Goal: Information Seeking & Learning: Learn about a topic

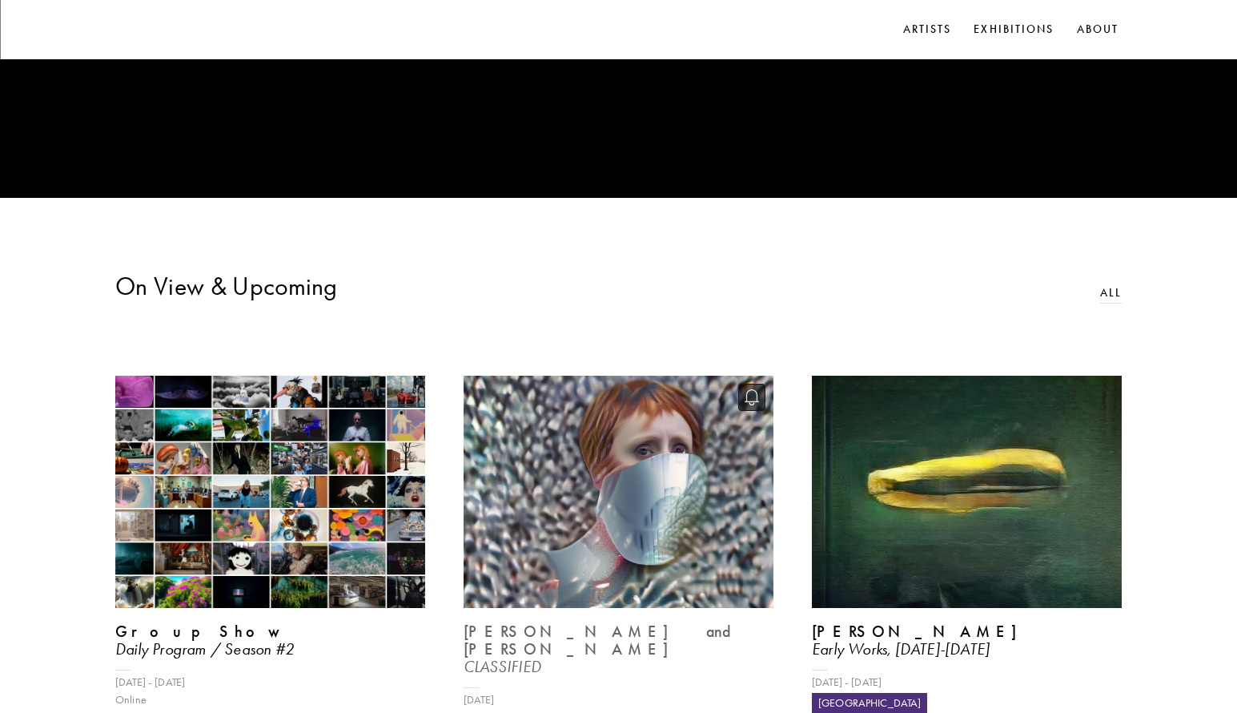
scroll to position [240, 0]
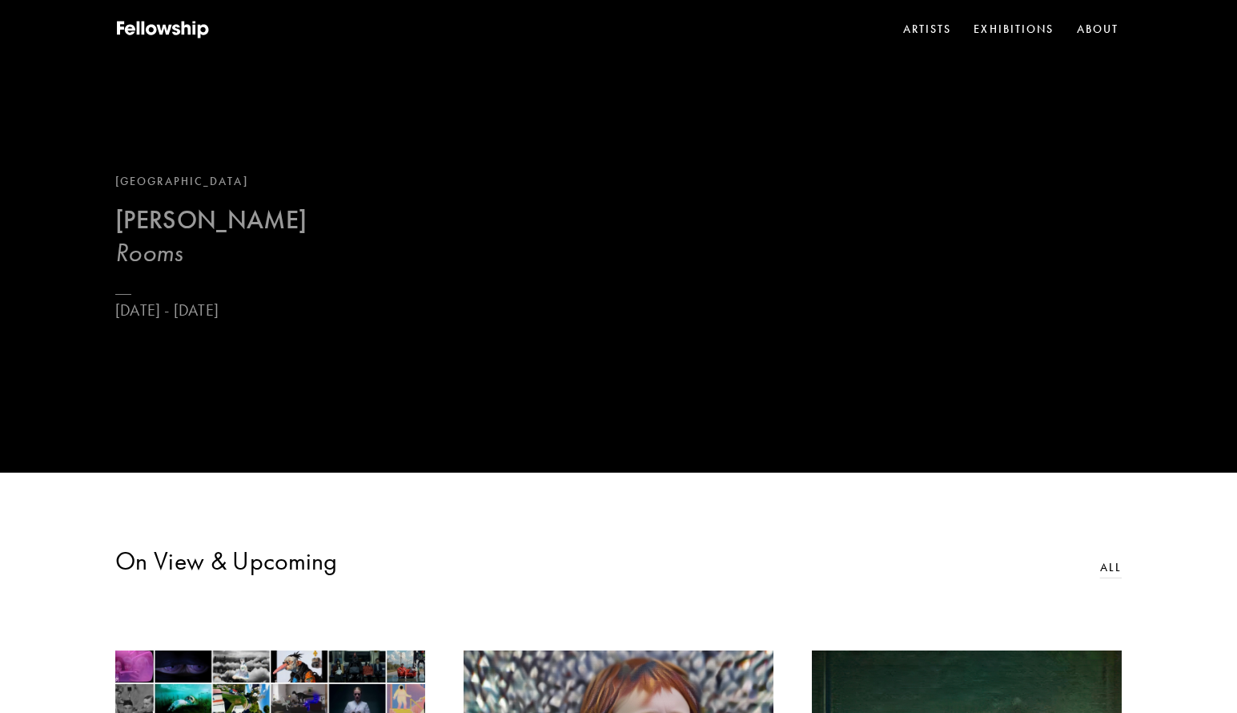
click at [259, 221] on b "[PERSON_NAME]" at bounding box center [210, 219] width 191 height 31
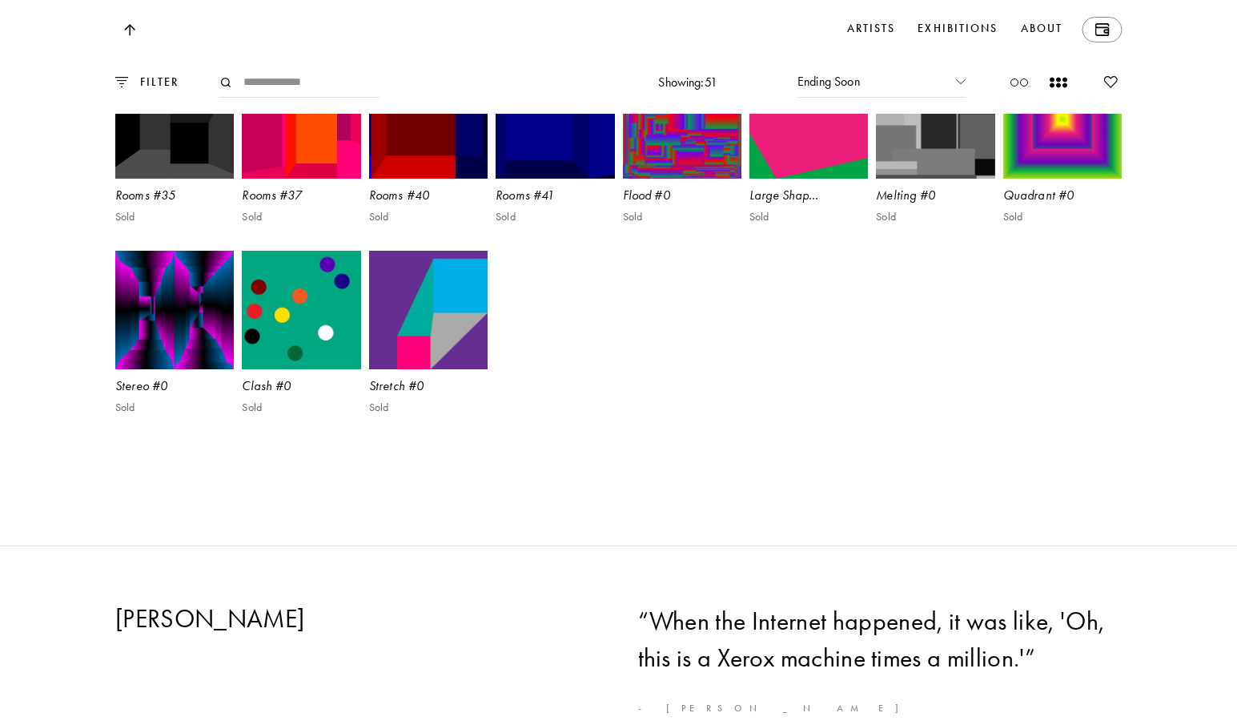
scroll to position [4405, 0]
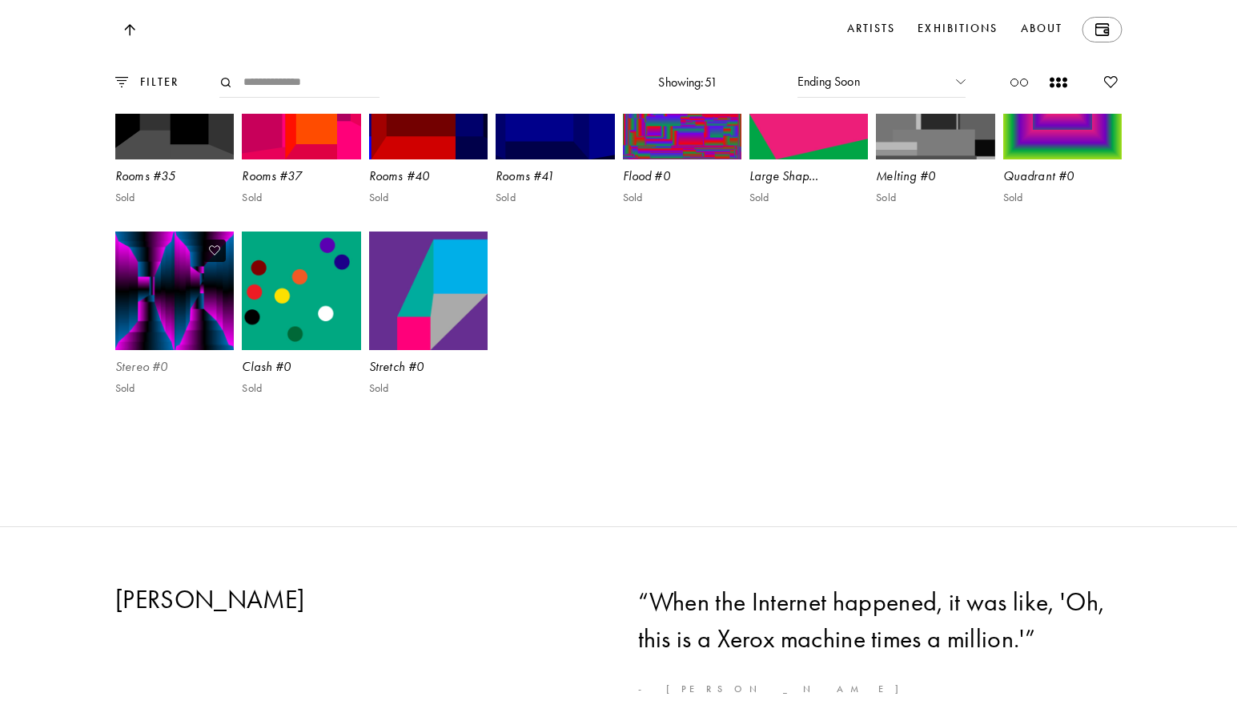
click at [177, 352] on img at bounding box center [175, 291] width 123 height 123
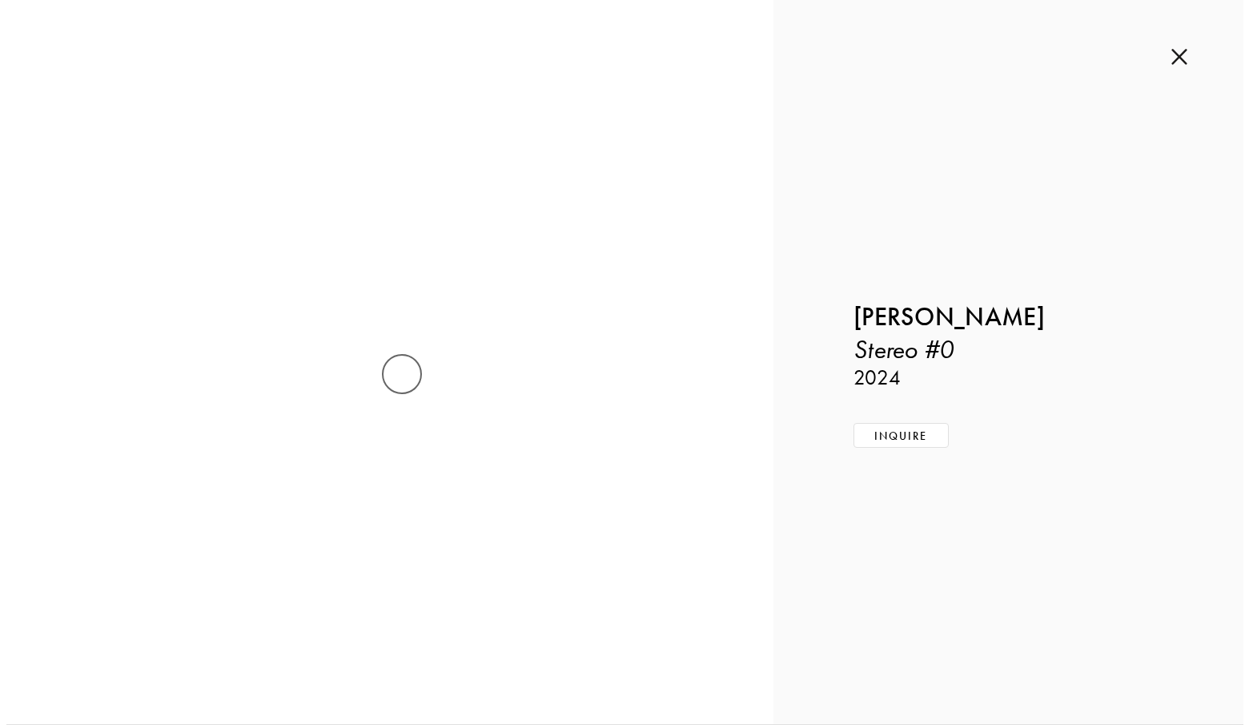
scroll to position [4393, 0]
click at [1182, 54] on img at bounding box center [1185, 57] width 16 height 18
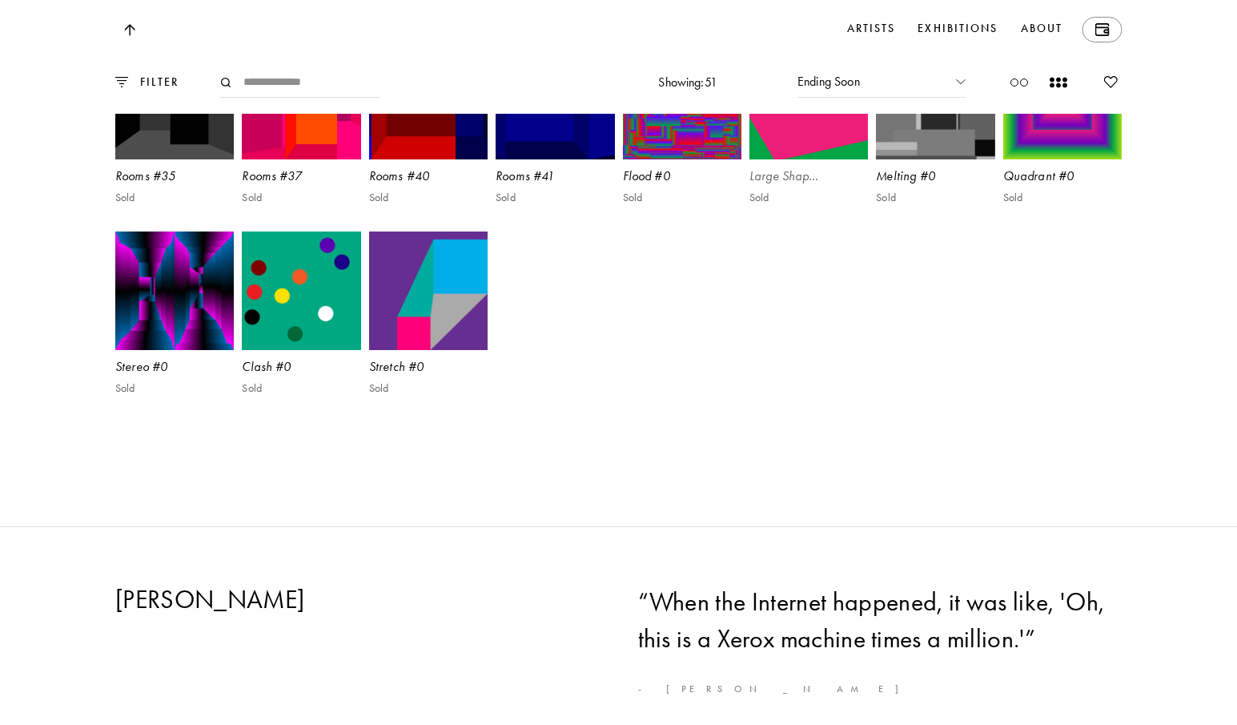
click at [834, 161] on img at bounding box center [809, 99] width 123 height 123
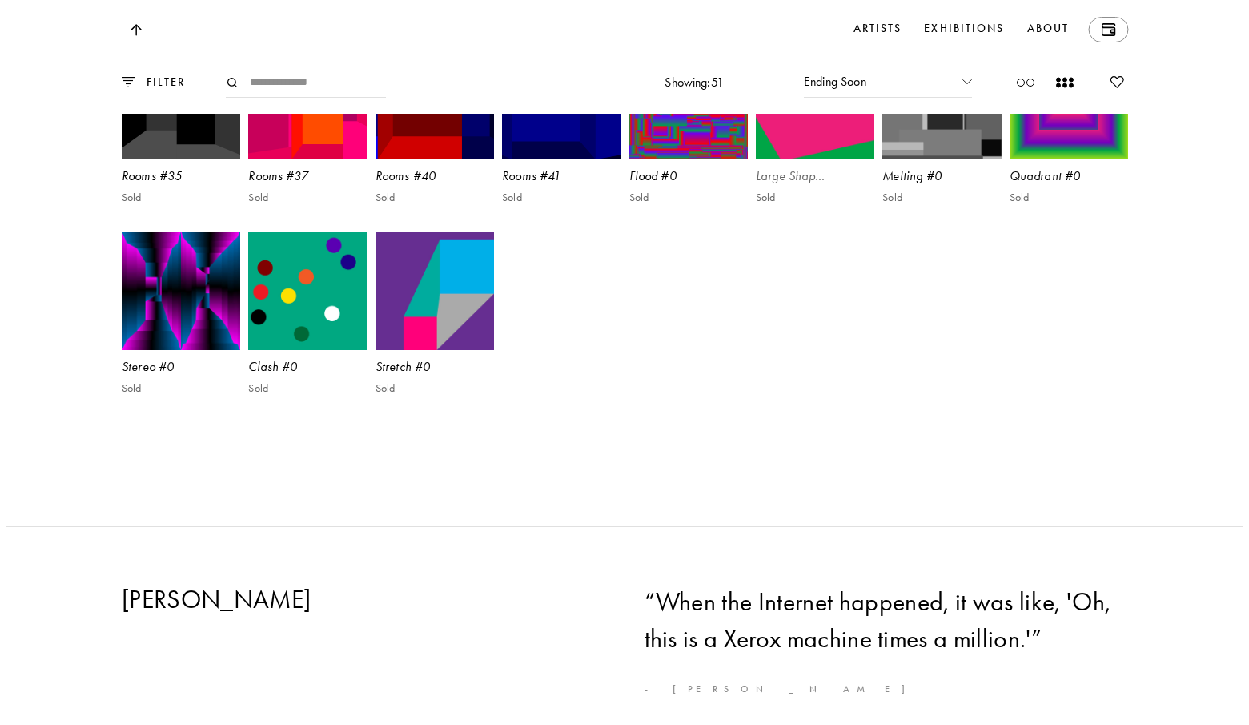
scroll to position [4393, 0]
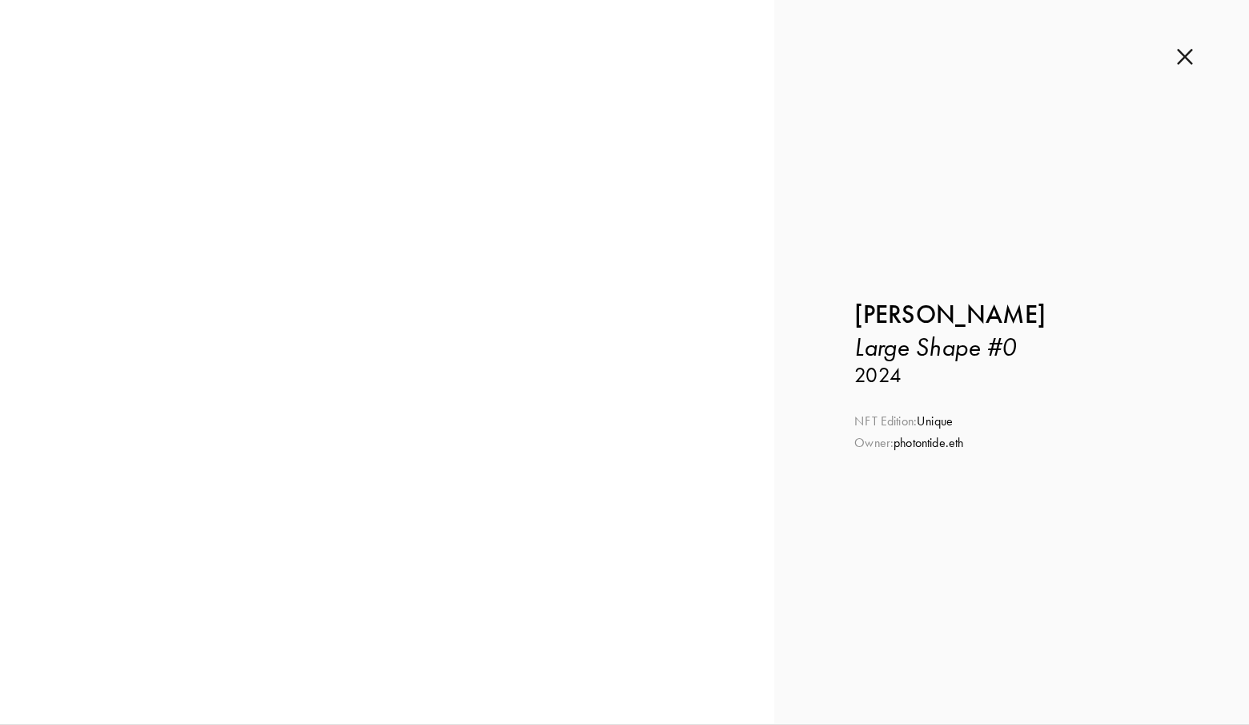
click at [1178, 52] on img at bounding box center [1185, 57] width 16 height 18
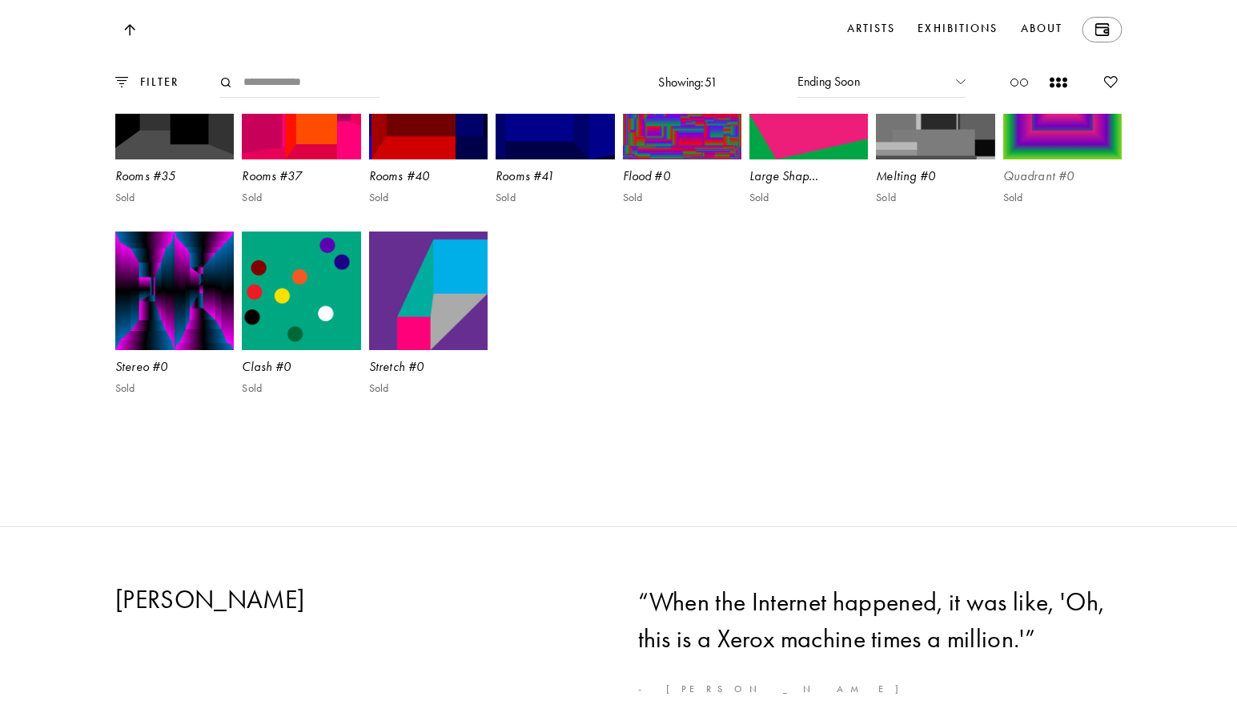
click at [1047, 161] on img at bounding box center [1062, 99] width 123 height 123
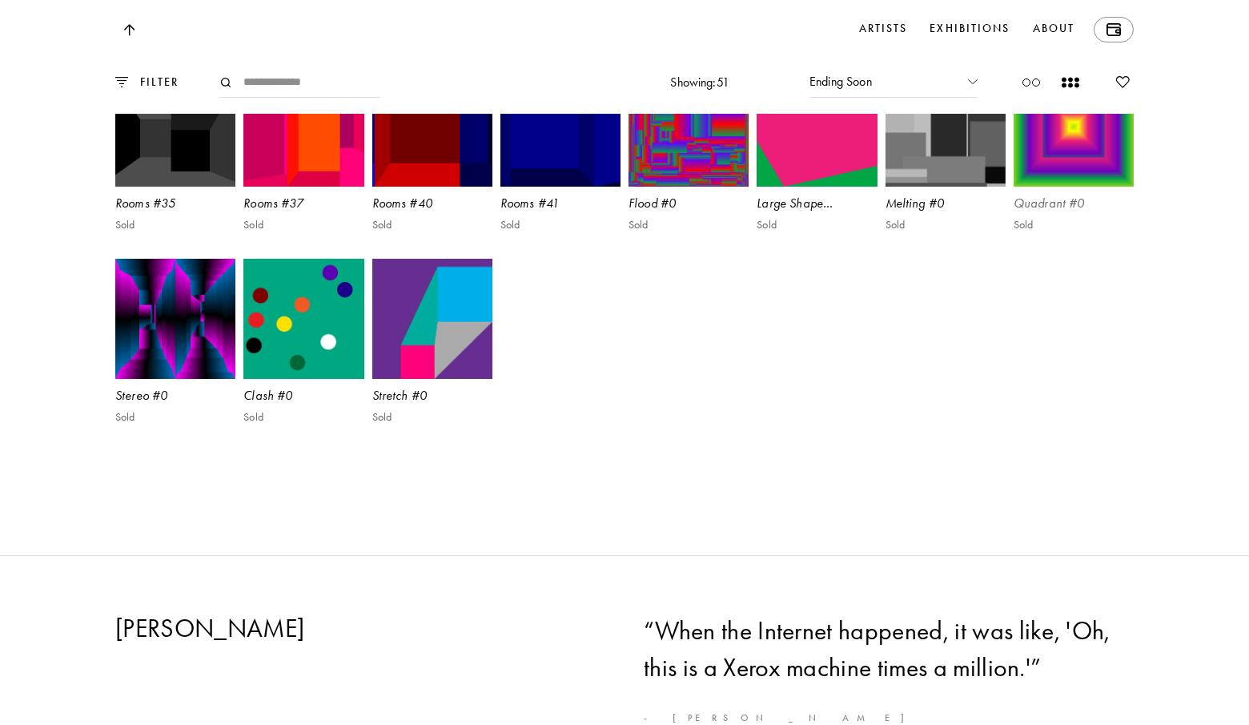
scroll to position [4393, 0]
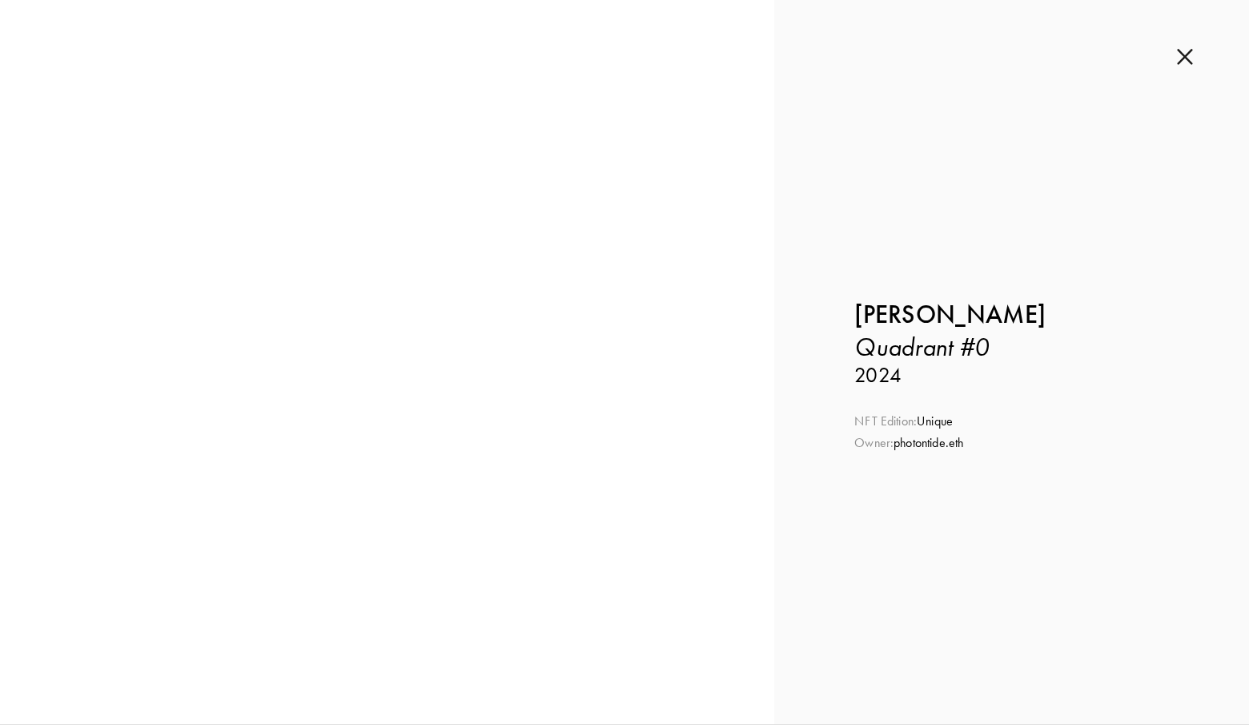
click at [1189, 62] on img at bounding box center [1185, 57] width 16 height 18
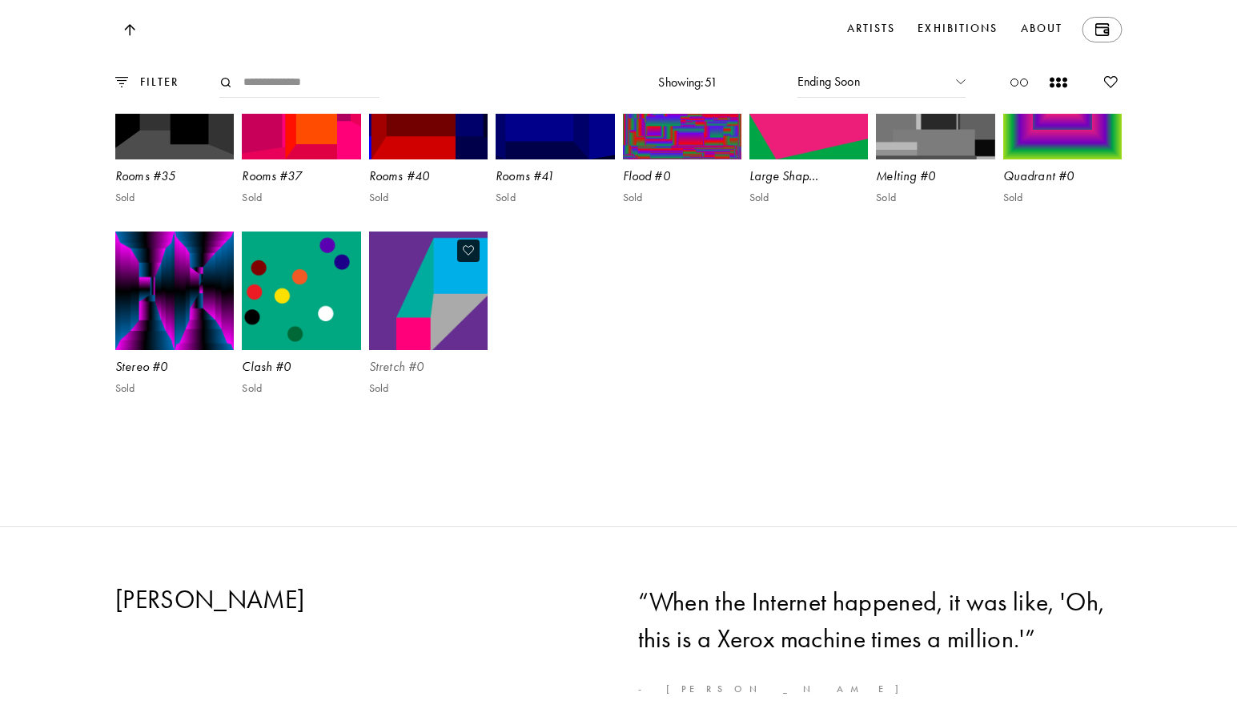
click at [432, 352] on img at bounding box center [429, 291] width 123 height 123
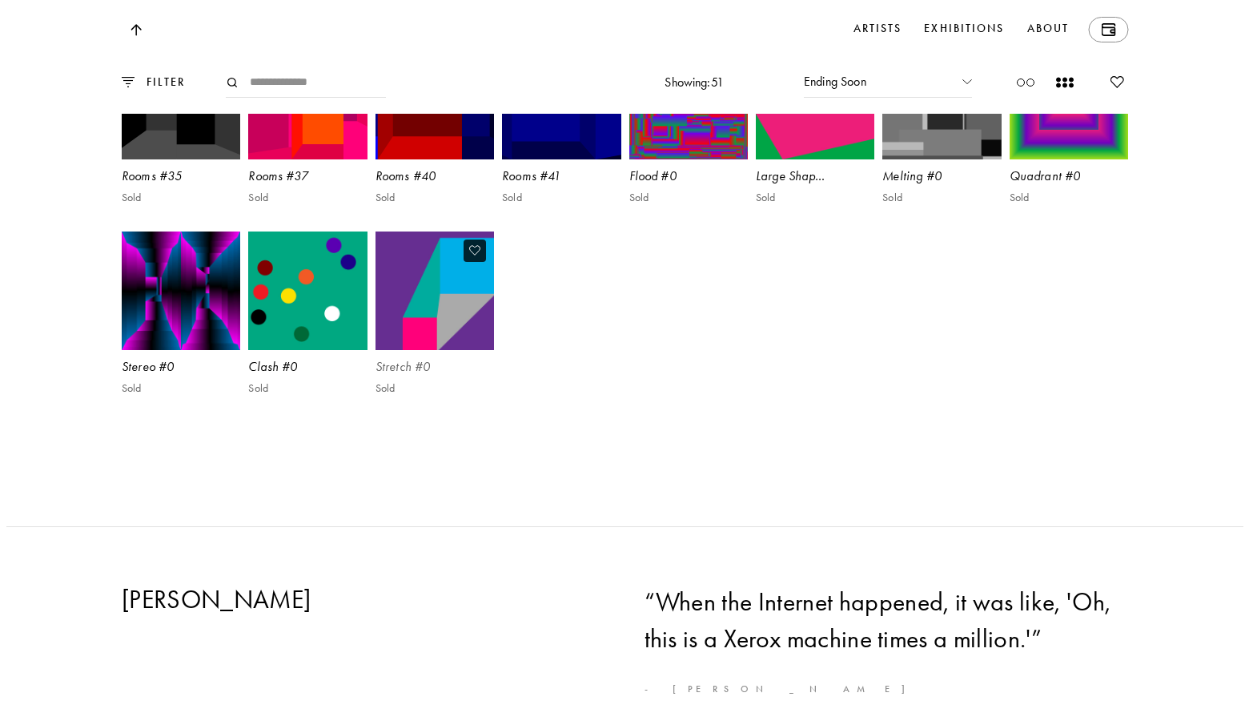
scroll to position [4393, 0]
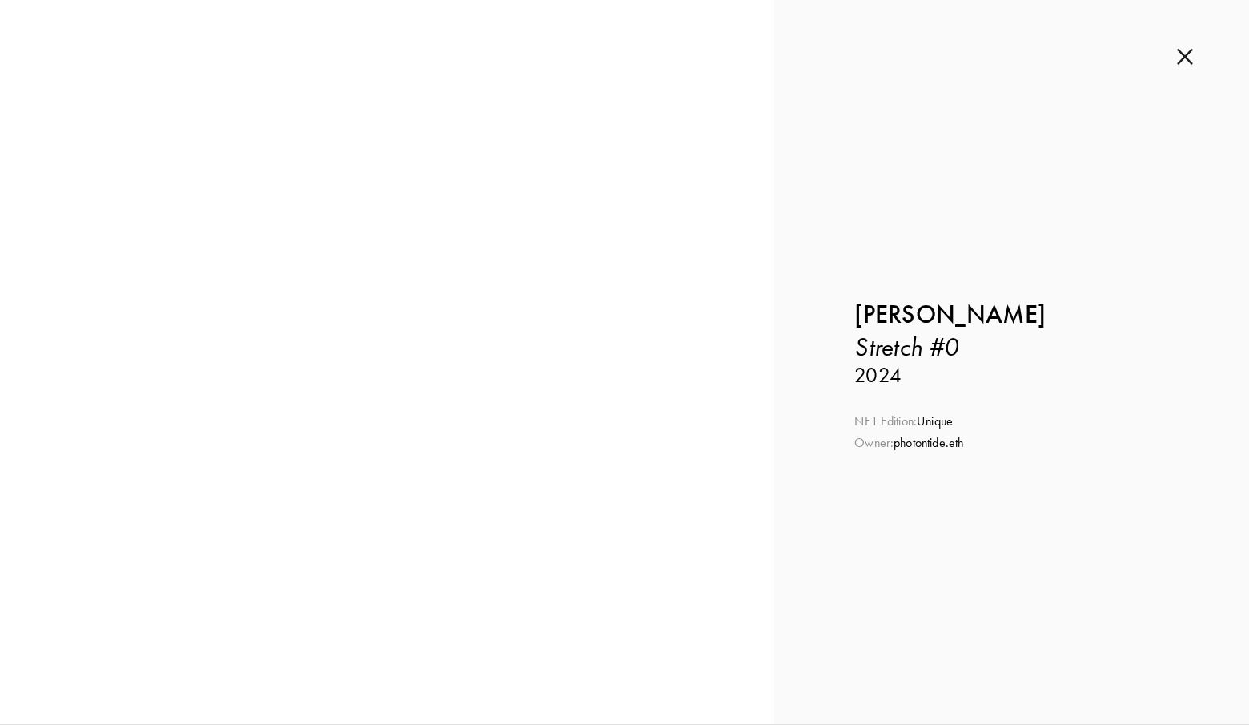
click at [1191, 46] on div "Inquire about Stretch #0 by [PERSON_NAME] Submit Inquiry Back [PERSON_NAME] Str…" at bounding box center [1012, 362] width 475 height 724
click at [1185, 49] on img at bounding box center [1185, 57] width 16 height 18
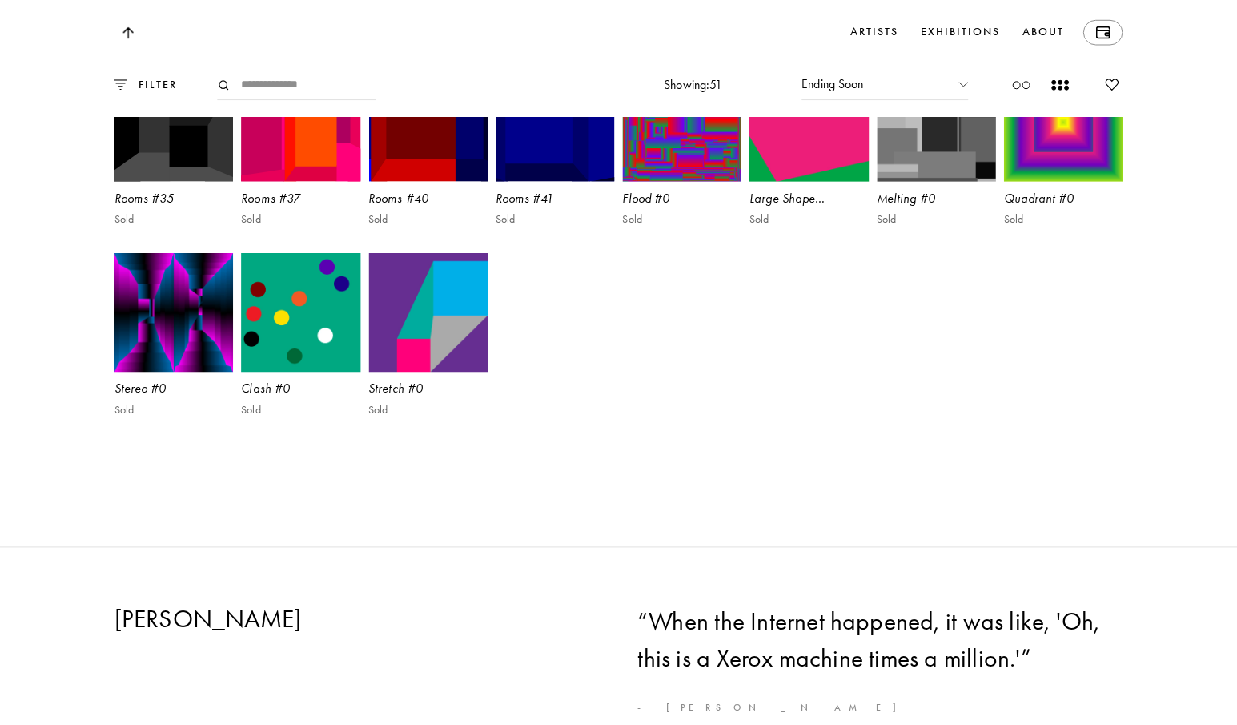
scroll to position [4405, 0]
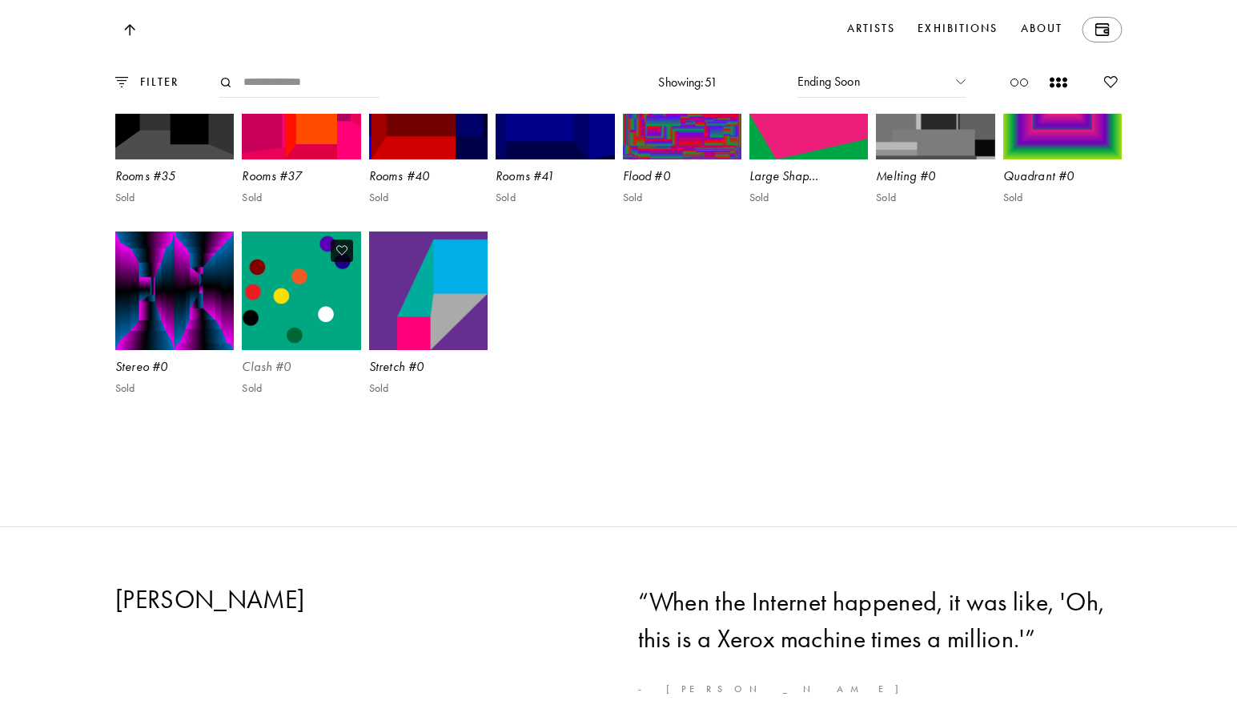
click at [264, 352] on img at bounding box center [301, 291] width 123 height 123
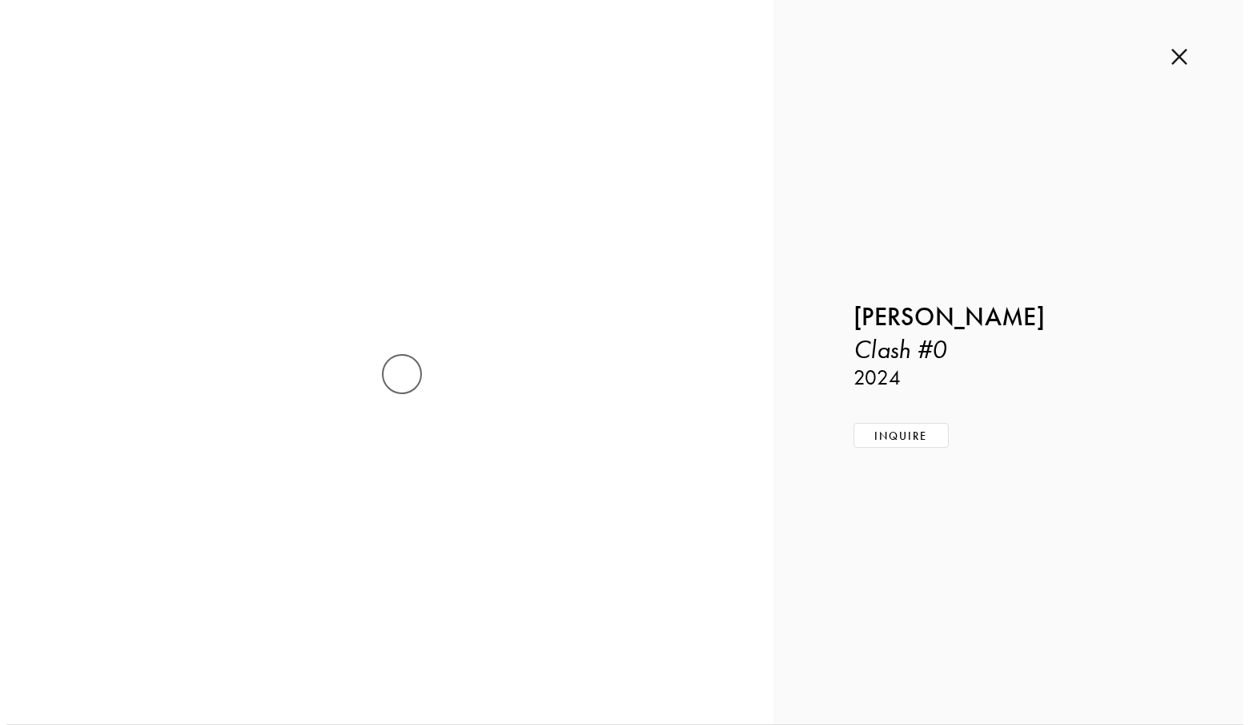
scroll to position [4393, 0]
click at [1181, 45] on div "Inquire about Clash #0 by [PERSON_NAME] Submit Inquiry Back [PERSON_NAME] Clash…" at bounding box center [1012, 362] width 475 height 724
click at [1181, 47] on div "Inquire about Clash #0 by [PERSON_NAME] Submit Inquiry Back [PERSON_NAME] Clash…" at bounding box center [1012, 362] width 475 height 724
click at [1185, 60] on img at bounding box center [1185, 57] width 16 height 18
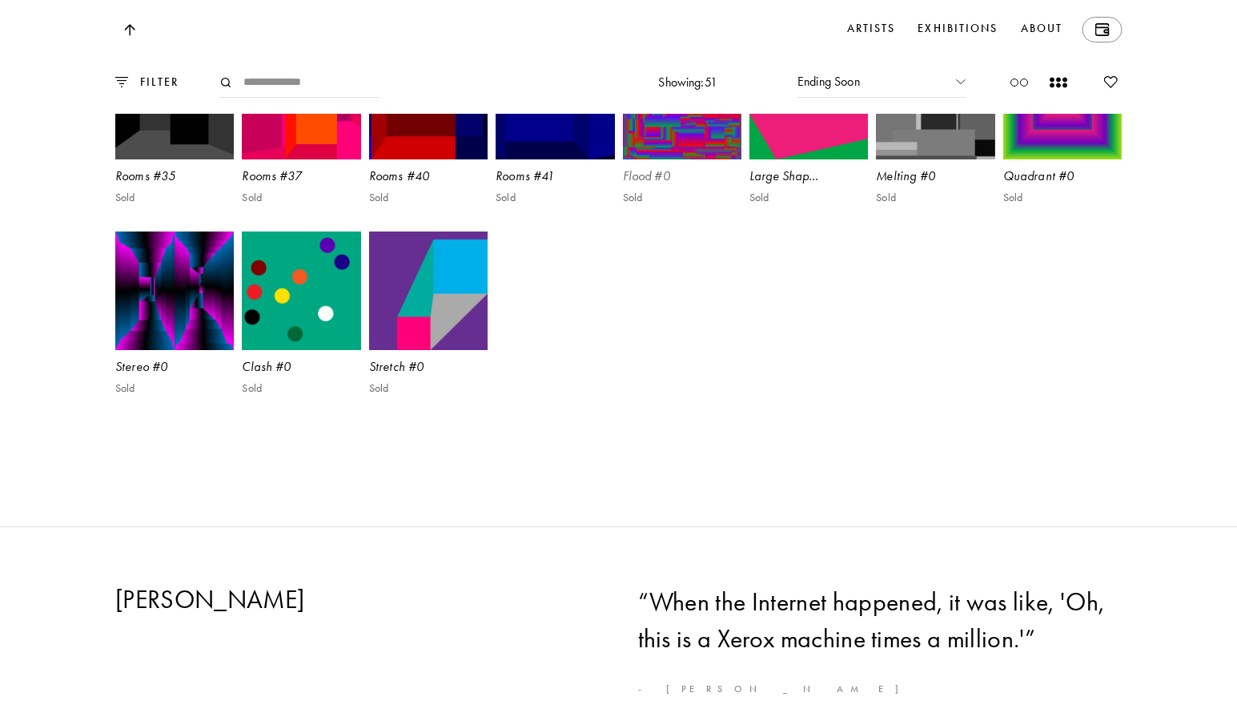
click at [634, 161] on img at bounding box center [682, 99] width 123 height 123
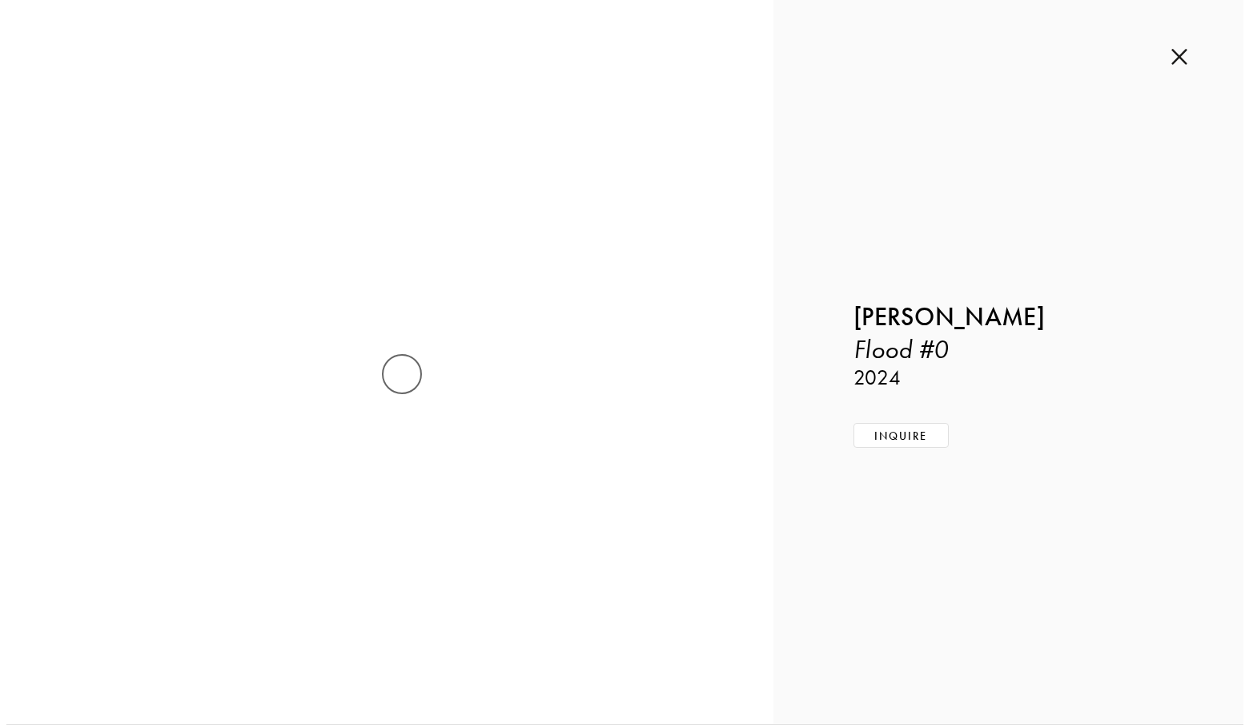
scroll to position [4393, 0]
click at [1185, 59] on img at bounding box center [1185, 57] width 16 height 18
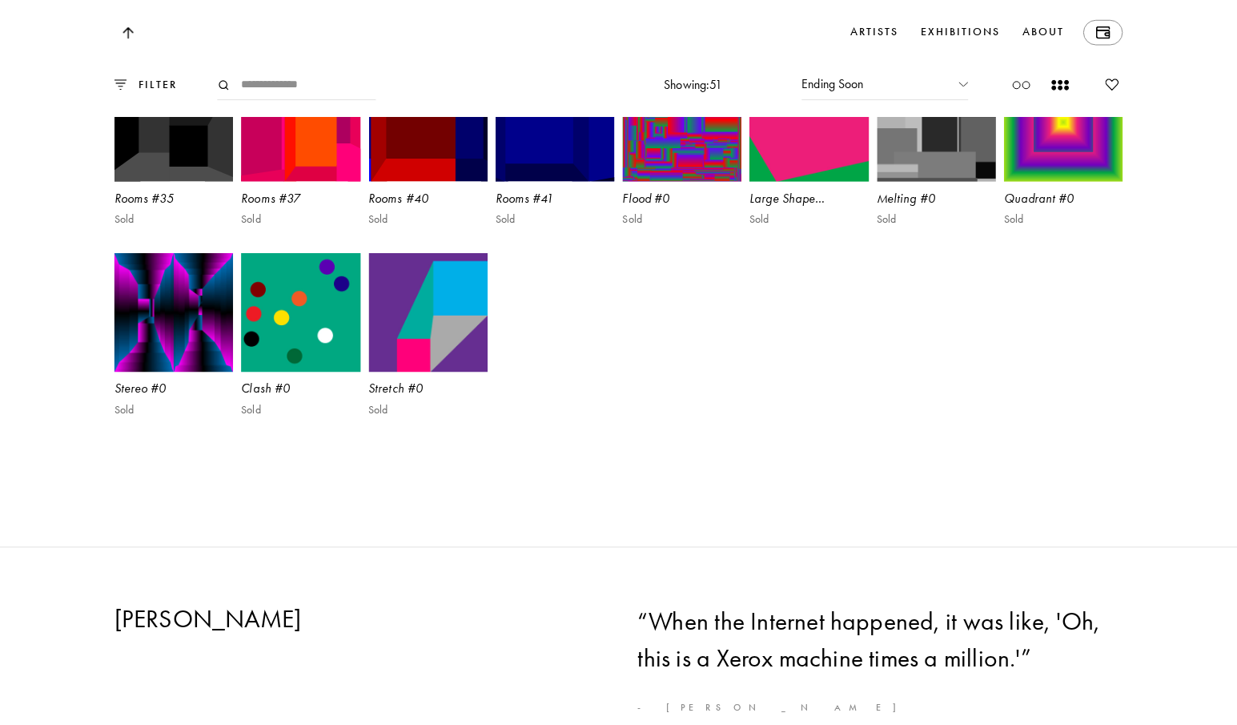
scroll to position [4405, 0]
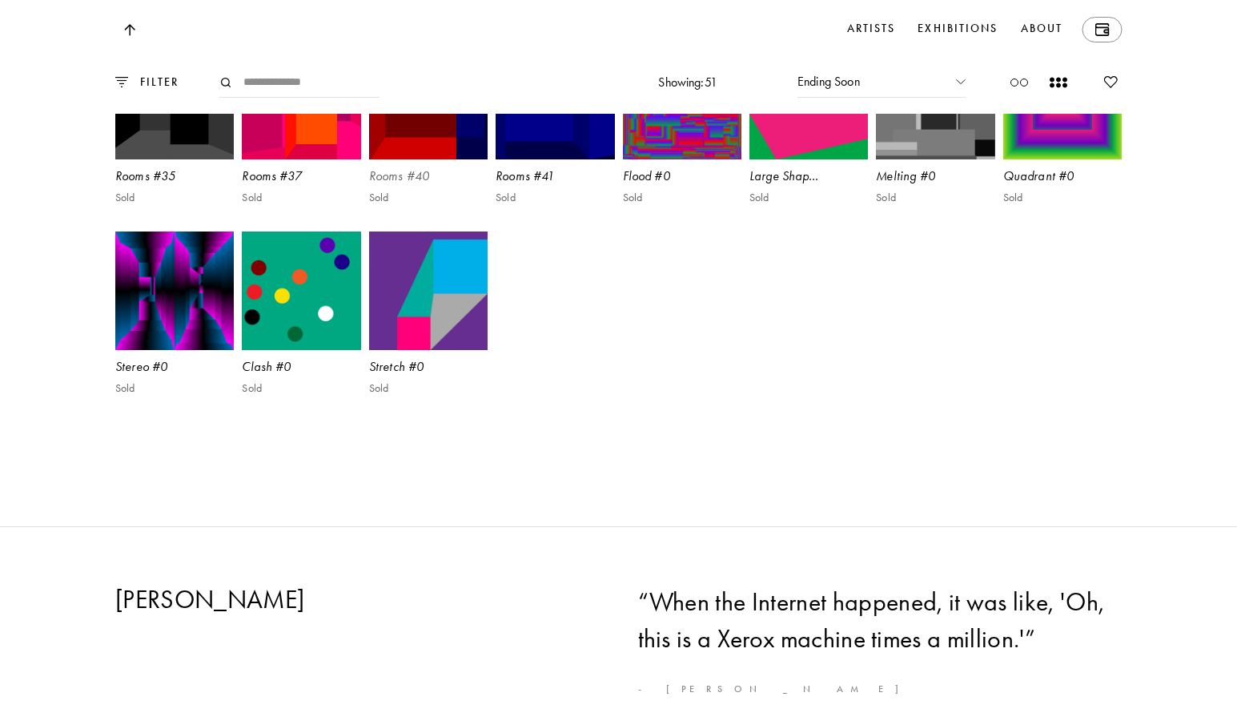
click at [441, 161] on img at bounding box center [429, 99] width 123 height 123
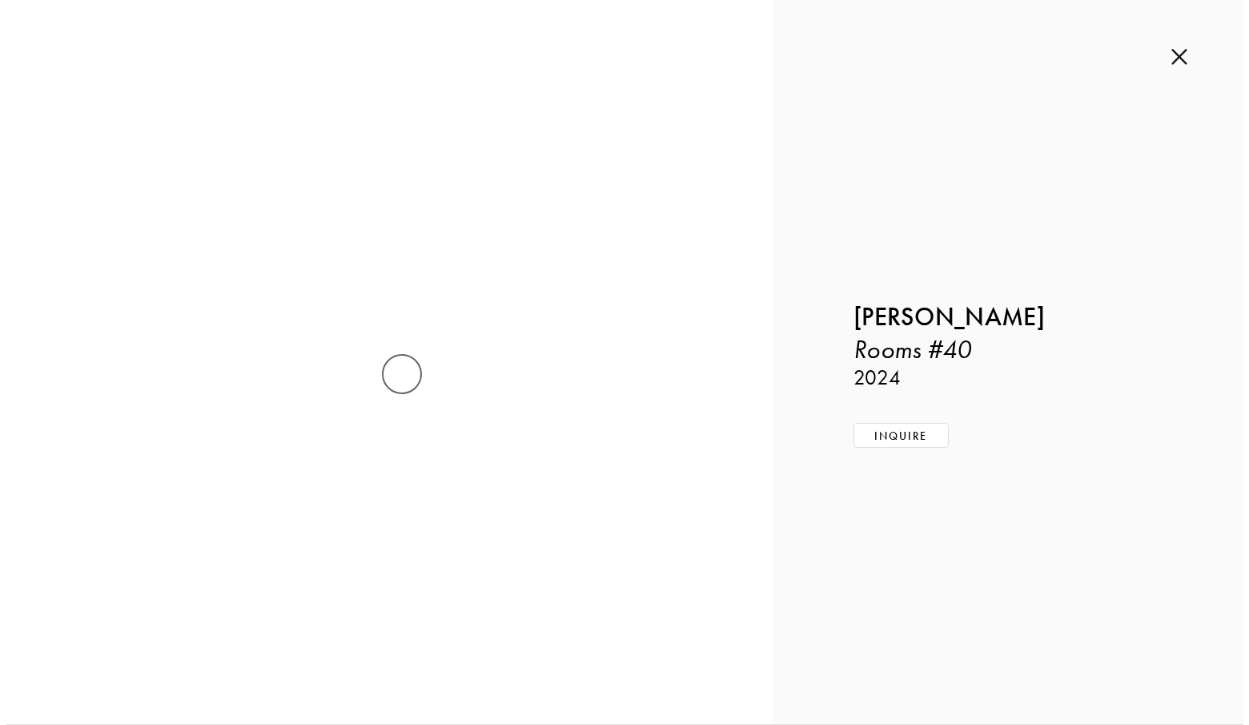
scroll to position [4393, 0]
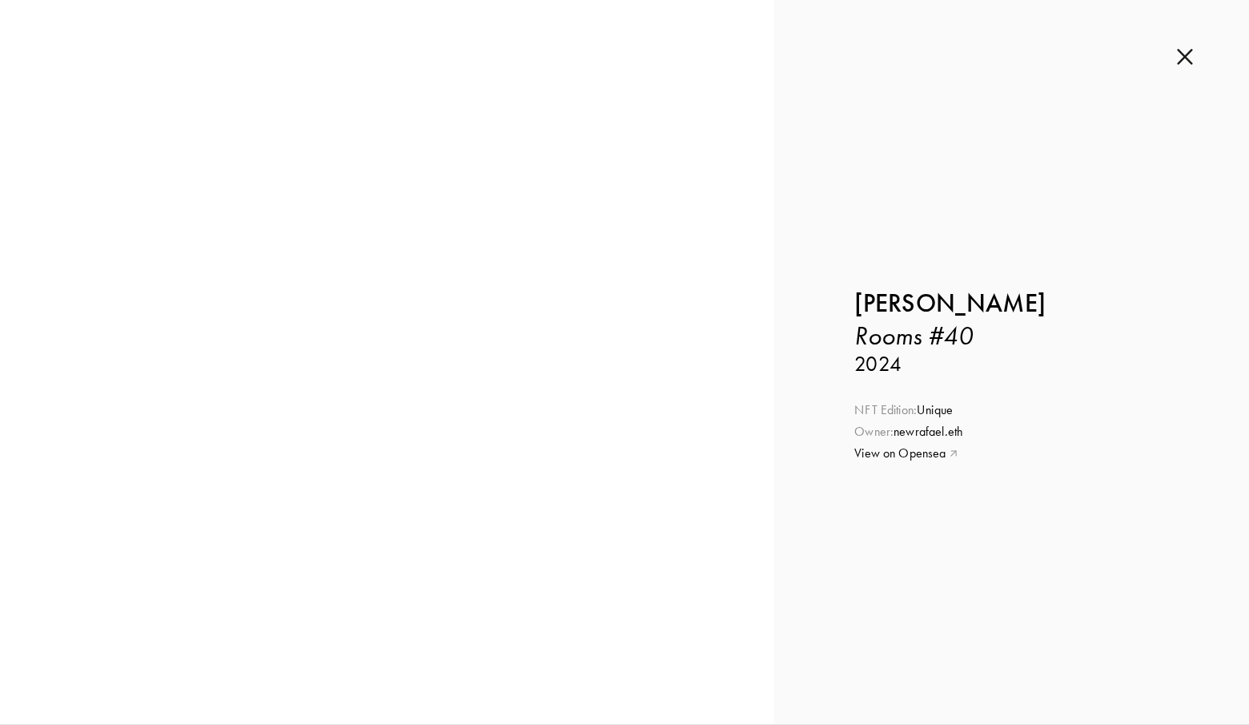
click at [1182, 50] on img at bounding box center [1185, 57] width 16 height 18
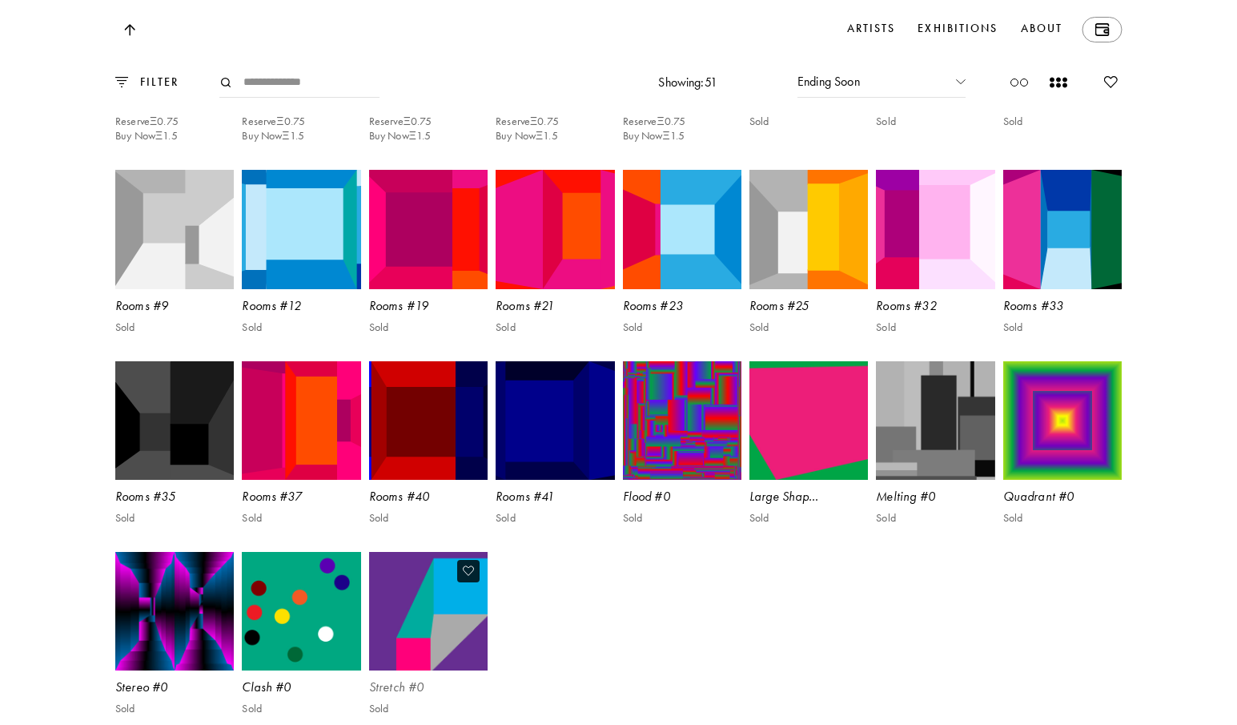
scroll to position [3925, 0]
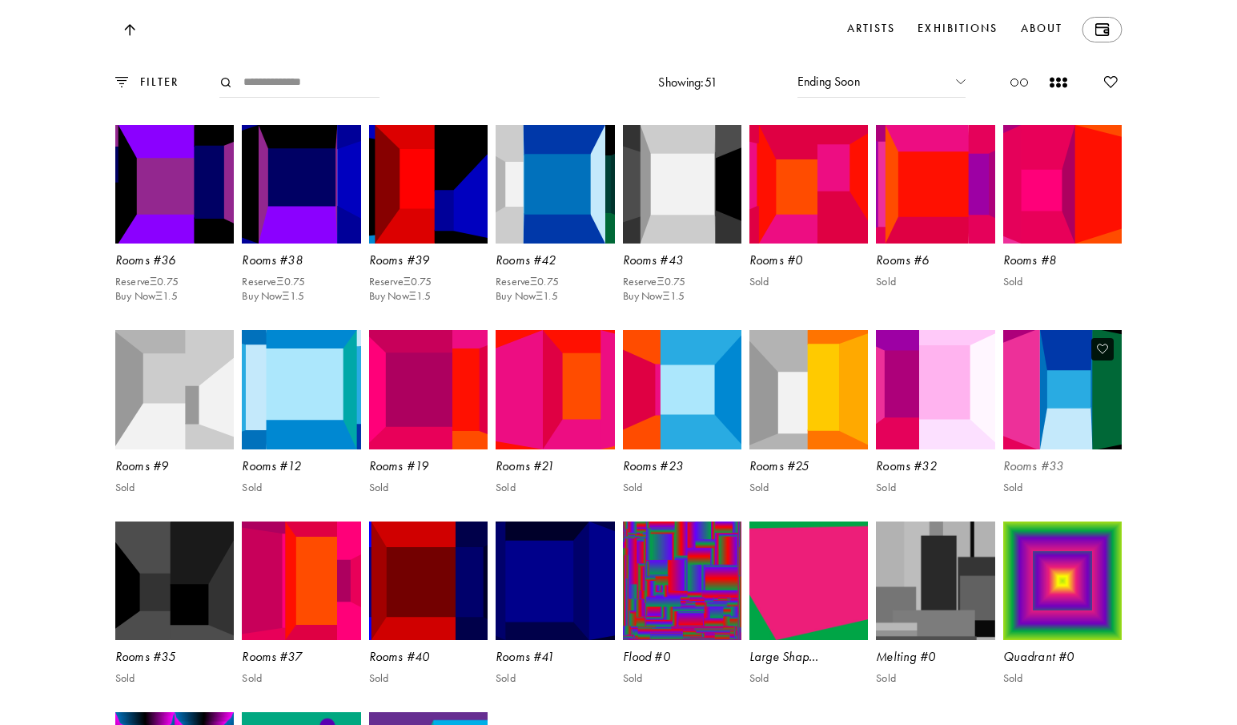
click at [1066, 451] on img at bounding box center [1062, 389] width 123 height 123
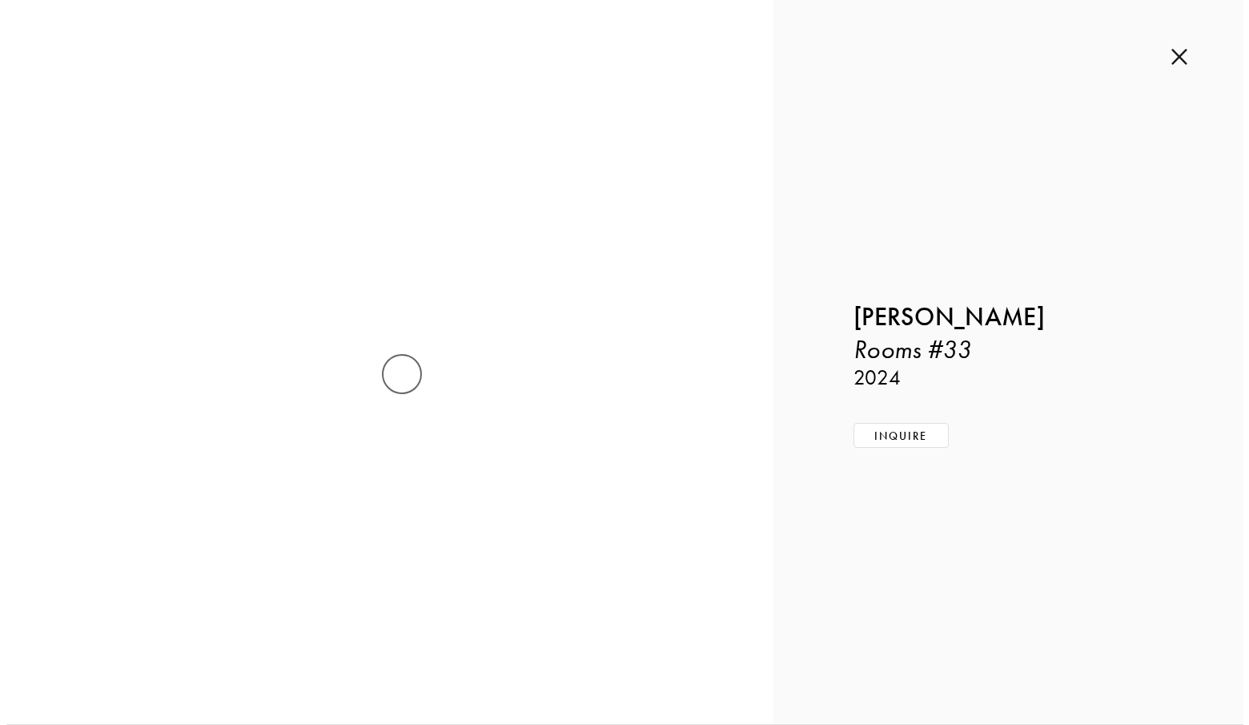
scroll to position [3910, 0]
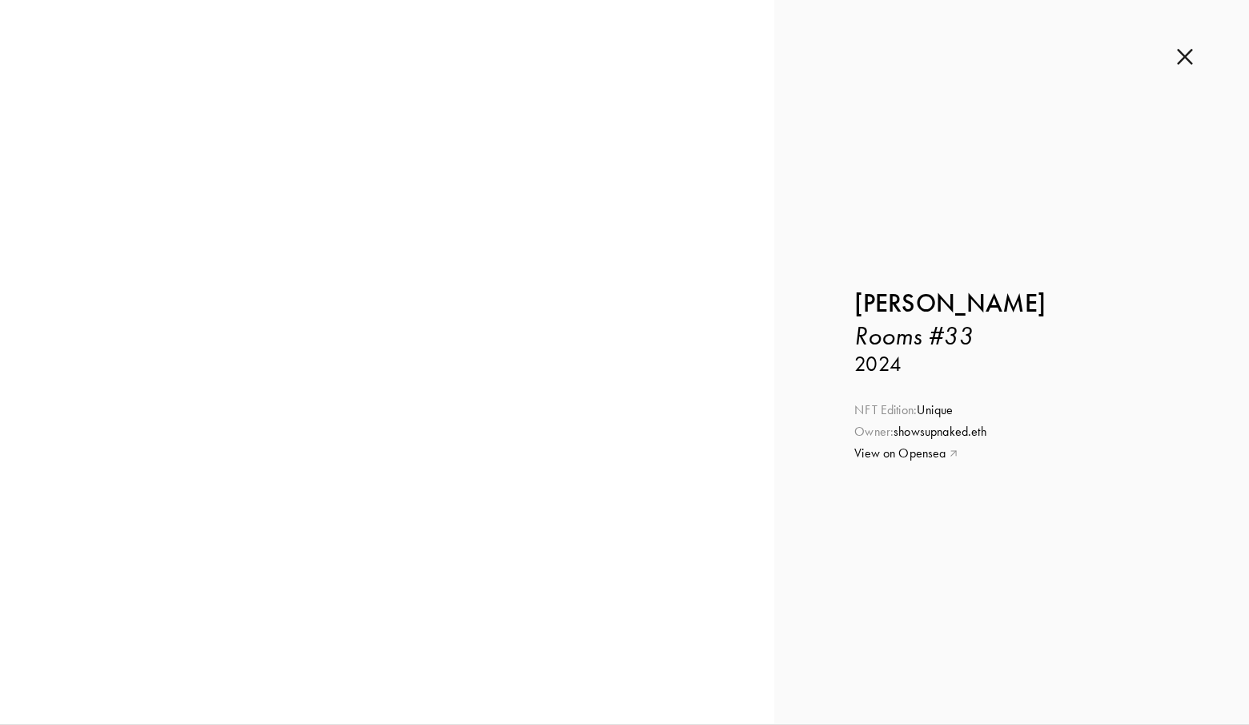
click at [1186, 53] on img at bounding box center [1185, 57] width 16 height 18
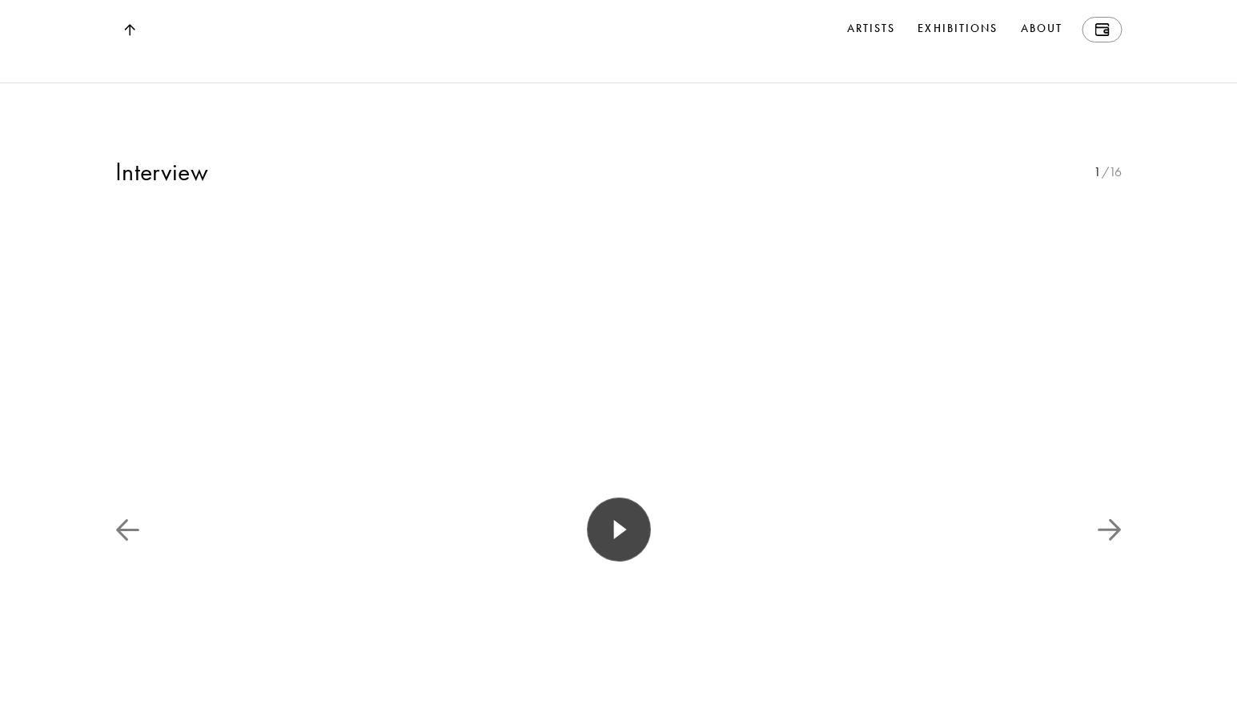
scroll to position [2243, 0]
